Goal: Transaction & Acquisition: Download file/media

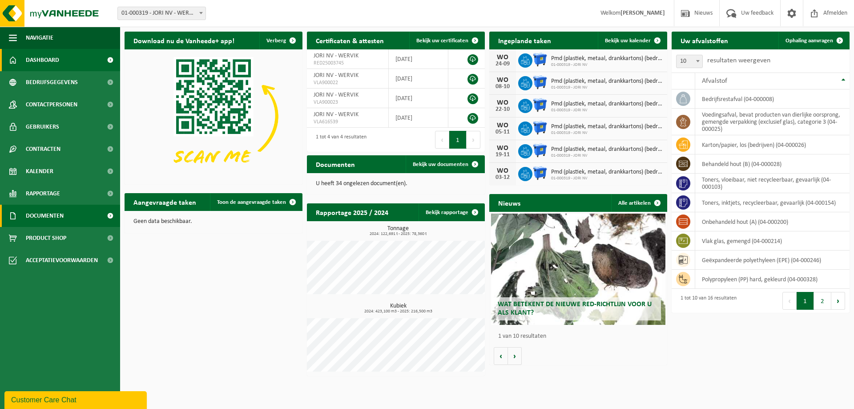
click at [63, 220] on span "Documenten" at bounding box center [45, 216] width 38 height 22
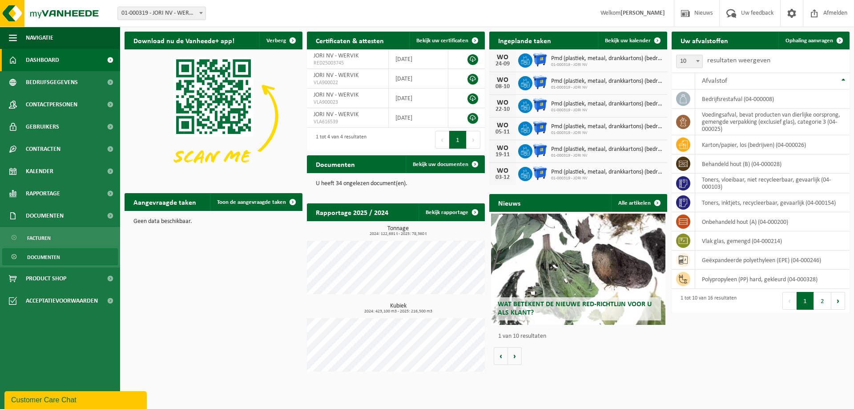
click at [42, 255] on span "Documenten" at bounding box center [43, 257] width 33 height 17
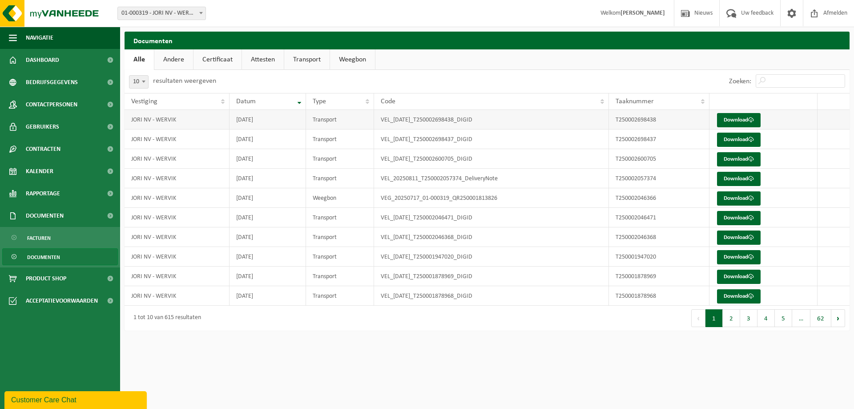
click at [473, 120] on td "VEL_[DATE]_T250002698438_DIGID" at bounding box center [491, 120] width 235 height 20
click at [472, 120] on td "VEL_[DATE]_T250002698438_DIGID" at bounding box center [491, 120] width 235 height 20
click at [750, 119] on link "Download" at bounding box center [739, 120] width 44 height 14
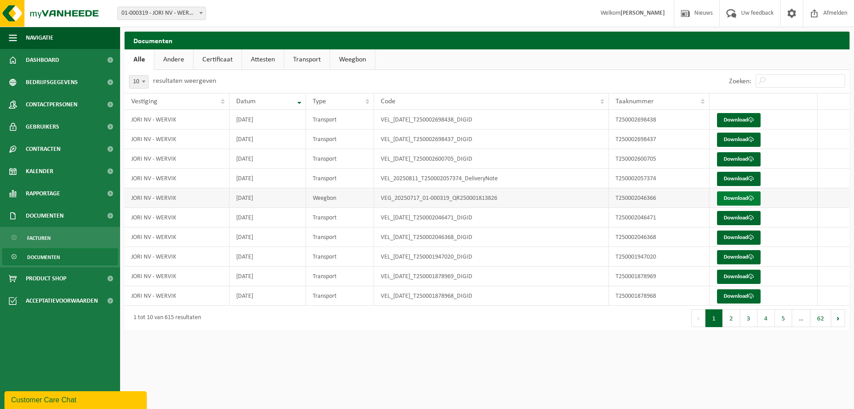
click at [738, 199] on link "Download" at bounding box center [739, 198] width 44 height 14
drag, startPoint x: 719, startPoint y: 198, endPoint x: 725, endPoint y: 197, distance: 5.4
click at [720, 198] on link "Download" at bounding box center [739, 198] width 44 height 14
click at [737, 264] on link "Download" at bounding box center [739, 257] width 44 height 14
click at [738, 314] on button "2" at bounding box center [731, 318] width 17 height 18
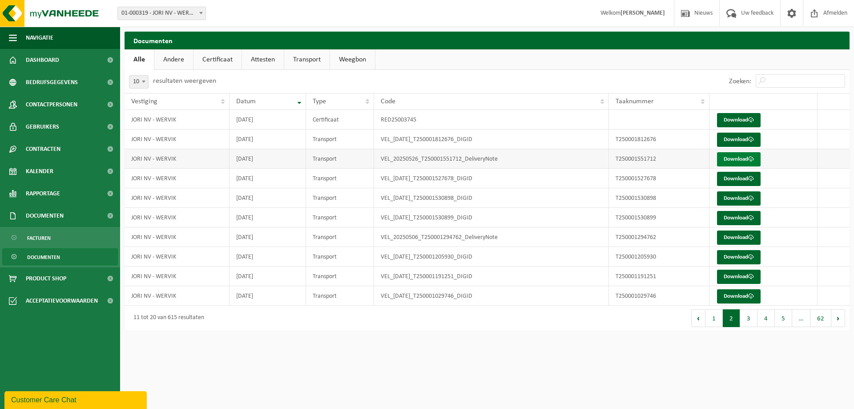
click at [737, 158] on link "Download" at bounding box center [739, 159] width 44 height 14
click at [755, 323] on button "3" at bounding box center [749, 318] width 17 height 18
